Goal: Information Seeking & Learning: Learn about a topic

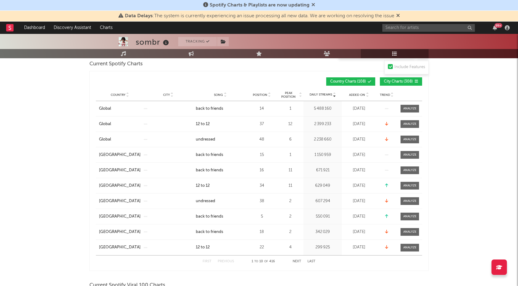
scroll to position [29, 0]
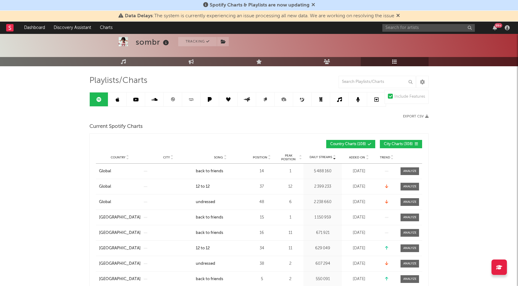
click at [114, 100] on link at bounding box center [117, 99] width 18 height 14
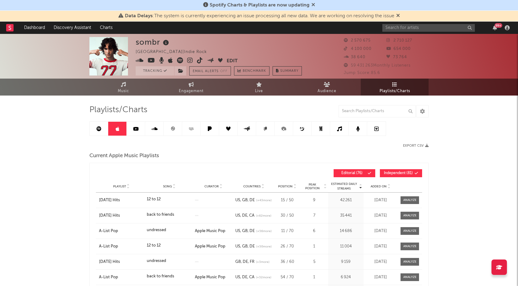
click at [165, 185] on span "Song" at bounding box center [167, 187] width 9 height 4
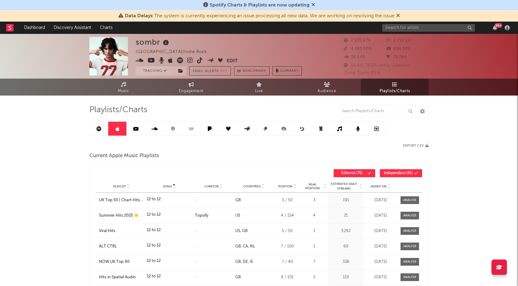
click at [395, 174] on span "Independent ( 81 )" at bounding box center [398, 173] width 29 height 4
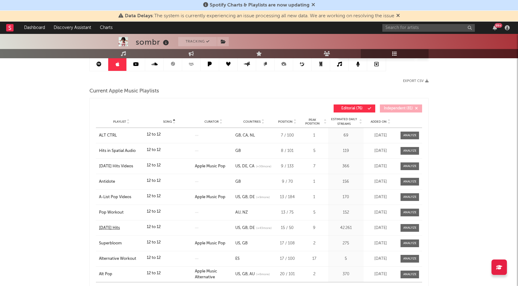
scroll to position [66, 0]
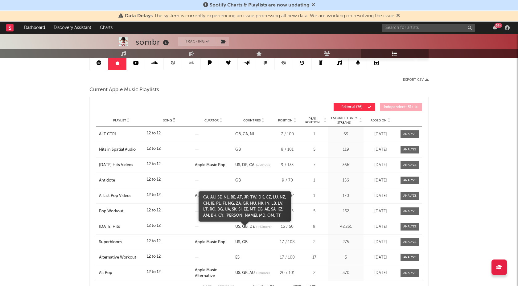
click at [256, 229] on span "(+ 43 more)" at bounding box center [263, 227] width 15 height 5
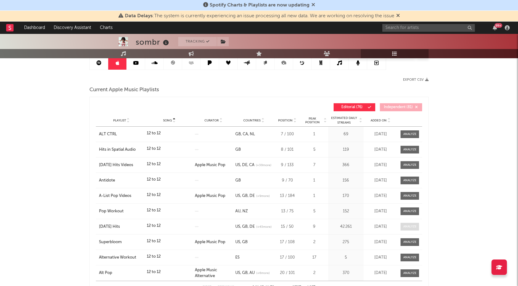
click at [416, 224] on span at bounding box center [409, 227] width 18 height 8
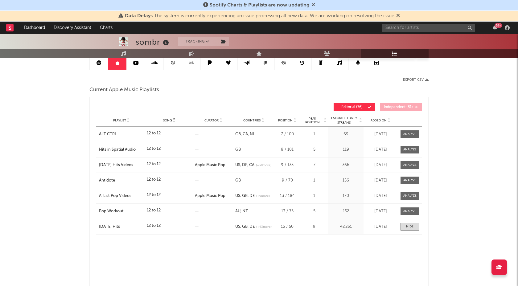
select select "1w"
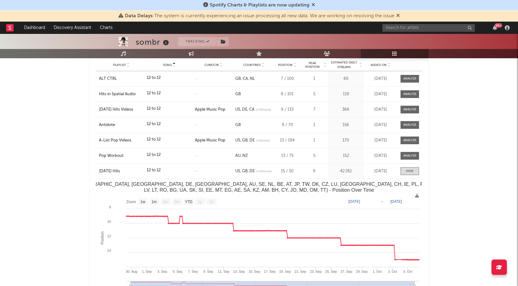
scroll to position [0, 0]
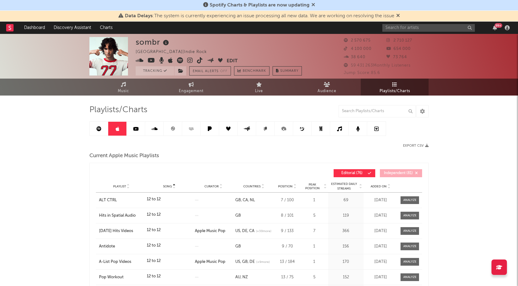
click at [96, 130] on link at bounding box center [99, 129] width 18 height 14
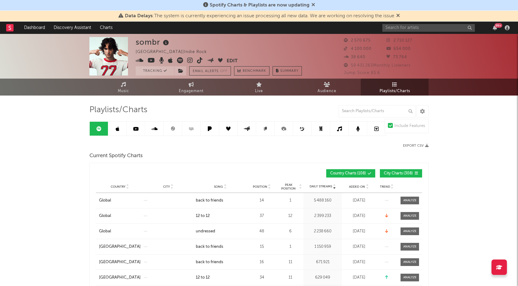
click at [397, 174] on span "City Charts ( 308 )" at bounding box center [398, 174] width 29 height 4
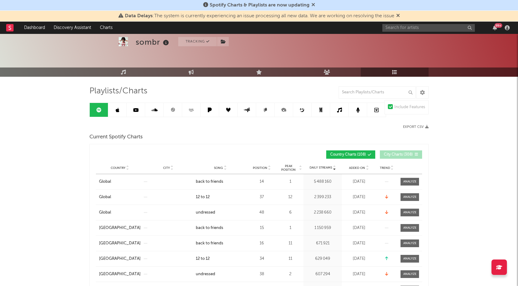
scroll to position [30, 0]
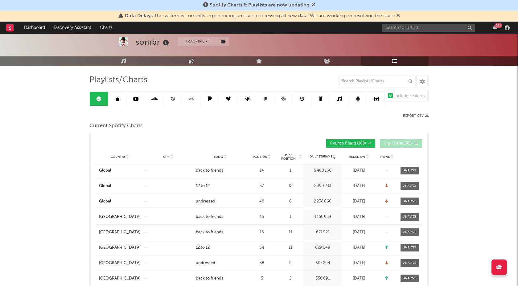
click at [217, 156] on span "Song" at bounding box center [218, 157] width 9 height 4
click at [117, 157] on span "Country" at bounding box center [118, 157] width 15 height 4
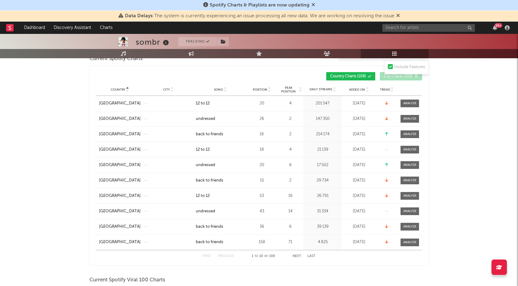
scroll to position [97, 0]
click at [301, 256] on button "Next" at bounding box center [297, 255] width 9 height 3
click at [297, 256] on button "Next" at bounding box center [297, 255] width 9 height 3
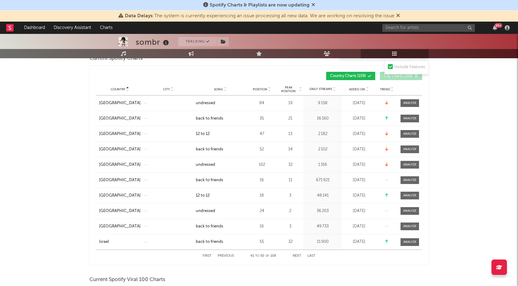
click at [297, 257] on button "Next" at bounding box center [297, 255] width 9 height 3
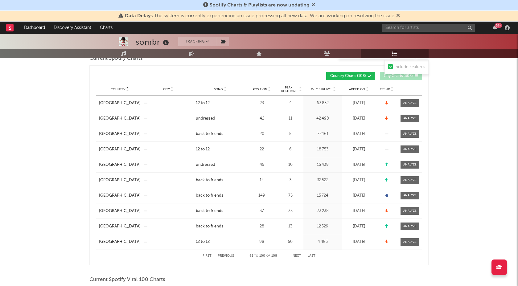
click at [297, 257] on button "Next" at bounding box center [297, 255] width 9 height 3
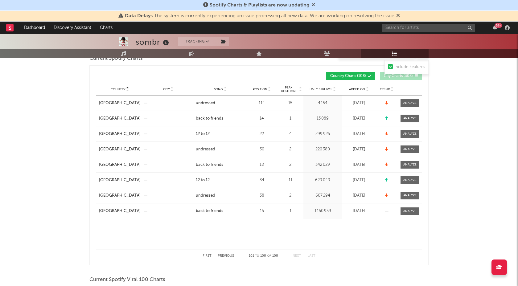
click at [205, 255] on button "First" at bounding box center [207, 255] width 9 height 3
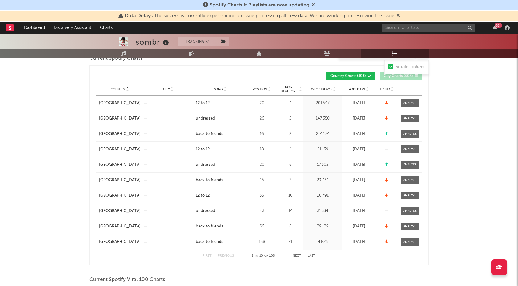
click at [205, 255] on button "First" at bounding box center [207, 255] width 9 height 3
click at [216, 88] on span "Song" at bounding box center [218, 90] width 9 height 4
click at [298, 256] on button "Next" at bounding box center [297, 255] width 9 height 3
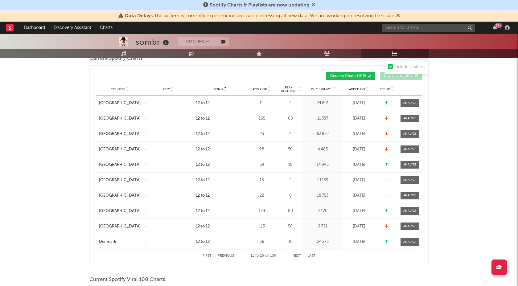
click at [298, 256] on button "Next" at bounding box center [297, 255] width 9 height 3
click at [233, 254] on div "First Previous 31 to 40 of 108 Next Last" at bounding box center [259, 256] width 113 height 12
click at [232, 254] on div "First Previous 31 to 40 of 108 Next Last" at bounding box center [259, 256] width 113 height 12
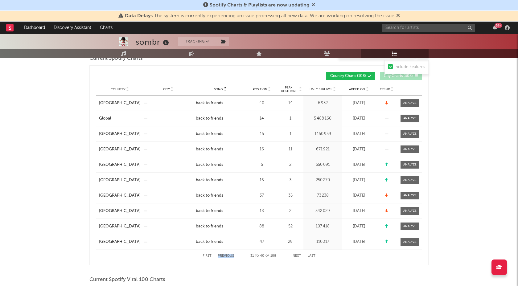
click at [227, 255] on button "Previous" at bounding box center [226, 255] width 16 height 3
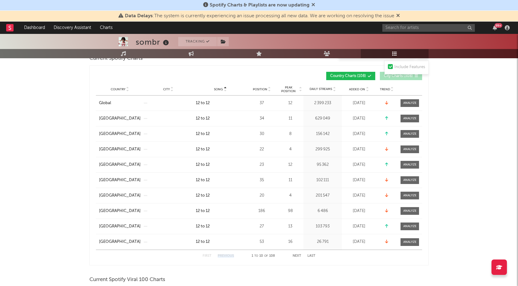
click at [299, 256] on button "Next" at bounding box center [297, 255] width 9 height 3
click at [223, 255] on button "Previous" at bounding box center [226, 255] width 16 height 3
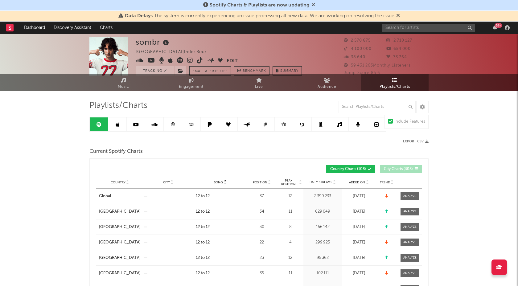
scroll to position [0, 0]
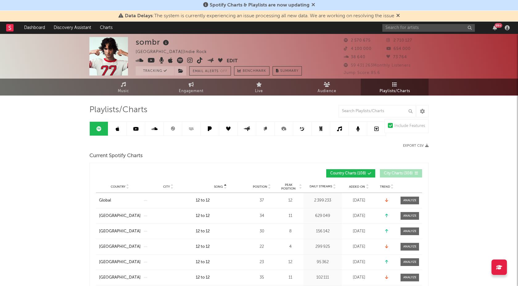
click at [118, 187] on span "Country" at bounding box center [118, 187] width 15 height 4
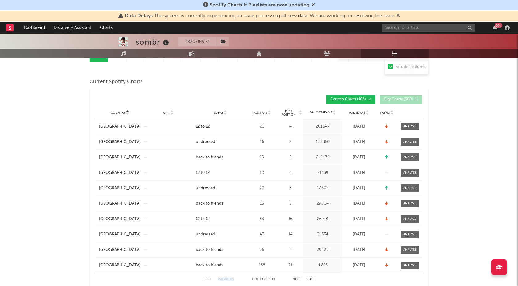
scroll to position [77, 0]
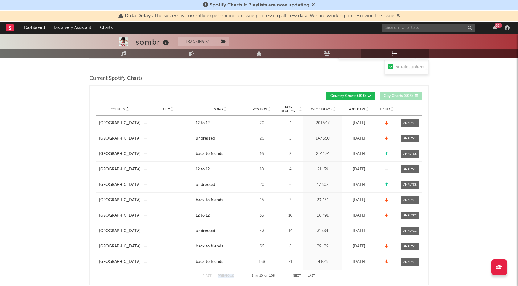
click at [298, 276] on button "Next" at bounding box center [297, 275] width 9 height 3
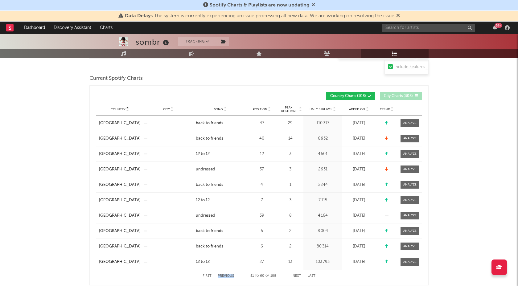
click at [298, 276] on button "Next" at bounding box center [297, 275] width 9 height 3
click at [226, 274] on button "Previous" at bounding box center [226, 275] width 16 height 3
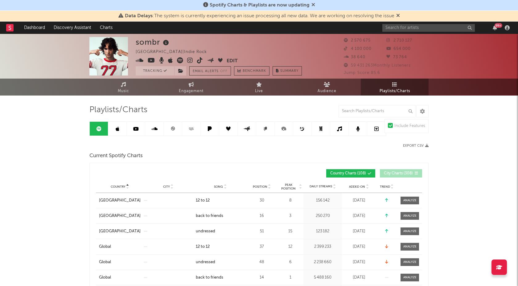
click at [168, 127] on link at bounding box center [173, 129] width 18 height 14
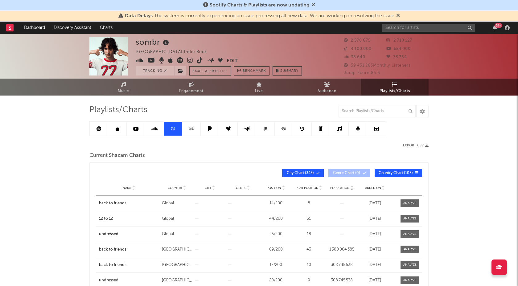
click at [168, 127] on link at bounding box center [173, 129] width 18 height 14
click at [127, 189] on span "Name" at bounding box center [127, 188] width 9 height 4
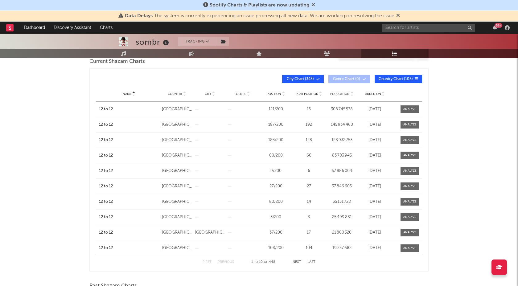
scroll to position [96, 0]
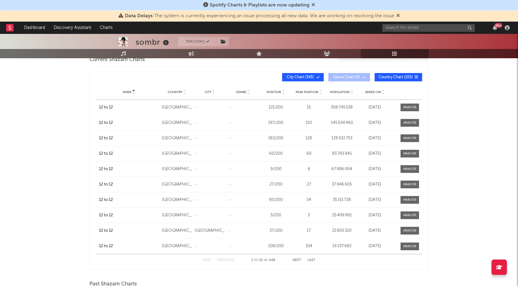
click at [298, 260] on button "Next" at bounding box center [297, 260] width 9 height 3
click at [297, 76] on span "City Chart ( 343 )" at bounding box center [300, 78] width 28 height 4
click at [305, 93] on span "Peak Position" at bounding box center [307, 92] width 23 height 4
click at [171, 92] on span "Country" at bounding box center [175, 92] width 15 height 4
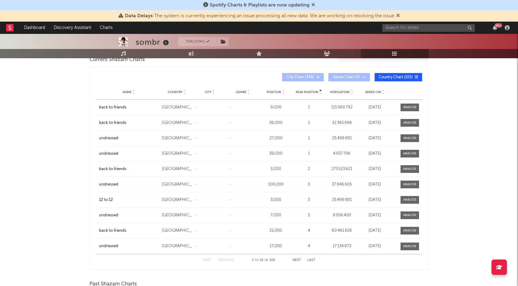
click at [171, 92] on span "Country" at bounding box center [175, 92] width 15 height 4
click at [297, 264] on div "First Previous 1 to 10 of 105 Next Last" at bounding box center [259, 260] width 113 height 12
click at [299, 262] on div "First Previous 1 to 10 of 105 Next Last" at bounding box center [259, 260] width 113 height 12
click at [297, 259] on button "Next" at bounding box center [297, 260] width 9 height 3
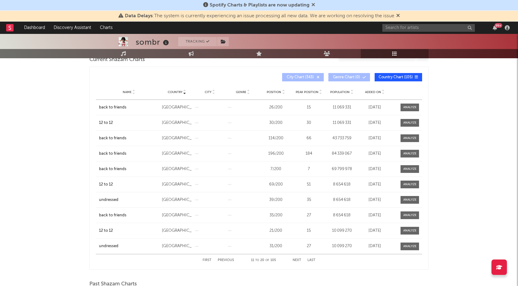
click at [297, 259] on button "Next" at bounding box center [297, 260] width 9 height 3
